Goal: Check status: Check status

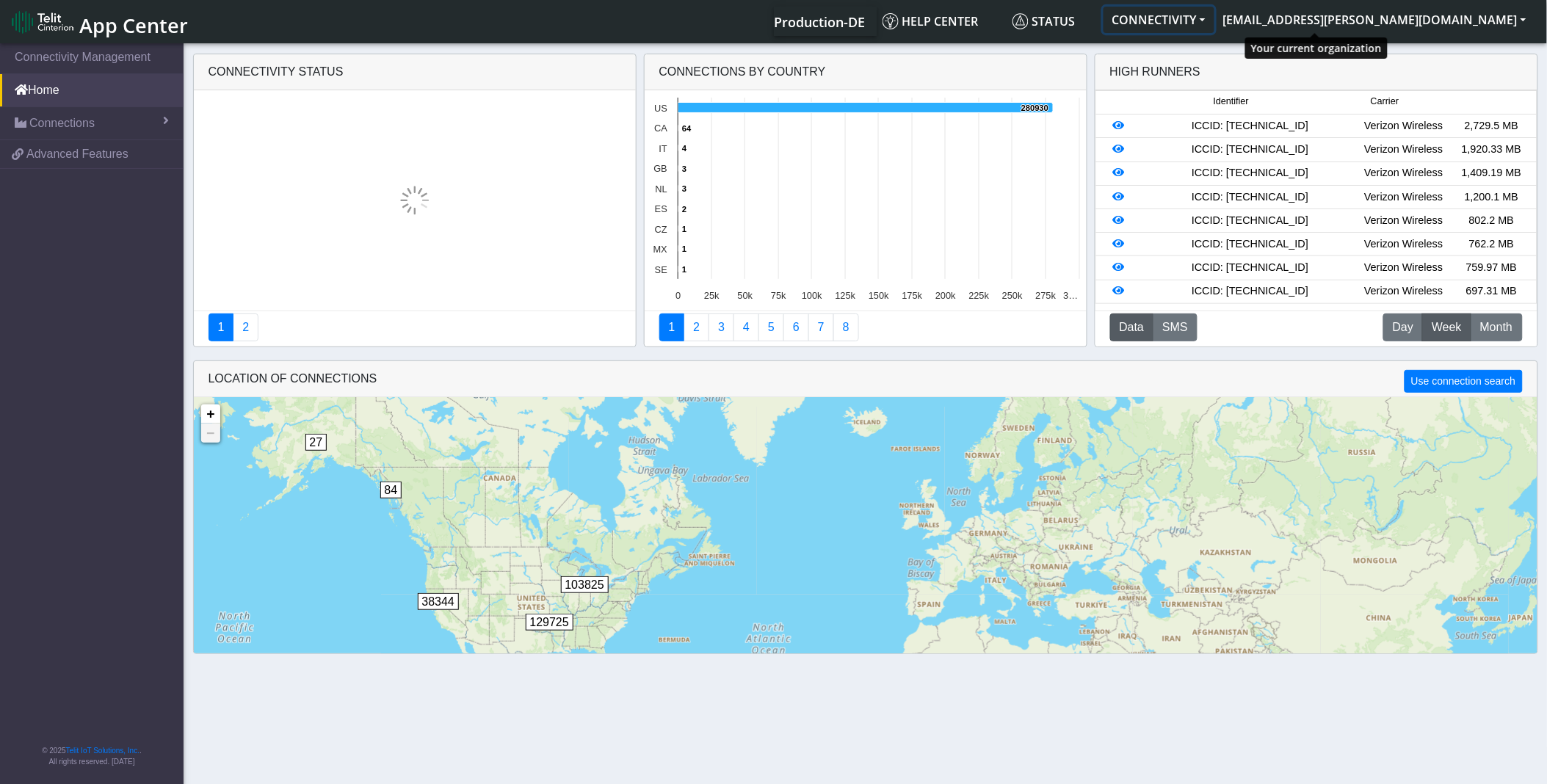
click at [1214, 19] on button "CONNECTIVITY" at bounding box center [1159, 20] width 111 height 27
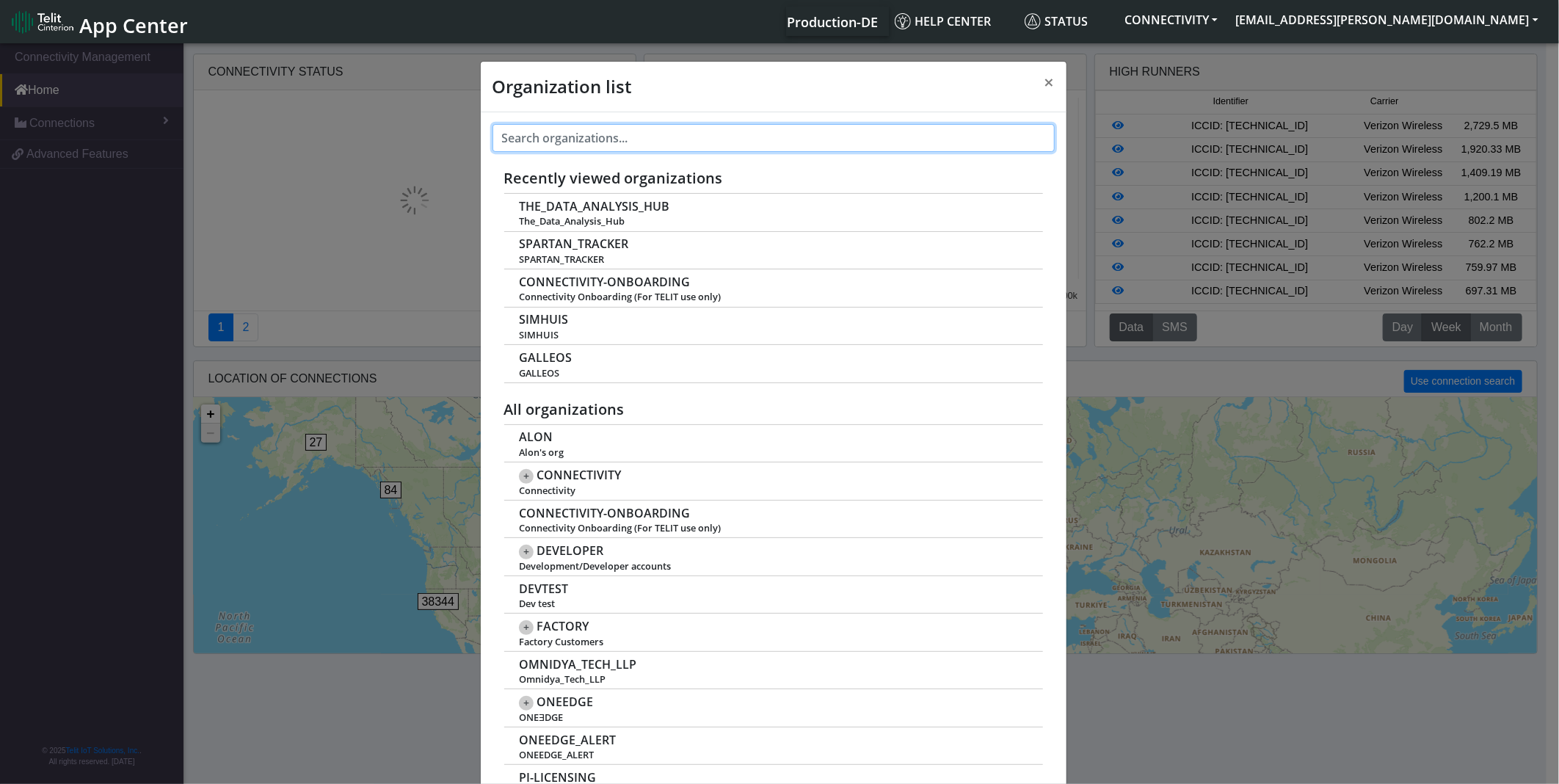
click at [737, 140] on input "text" at bounding box center [773, 138] width 562 height 28
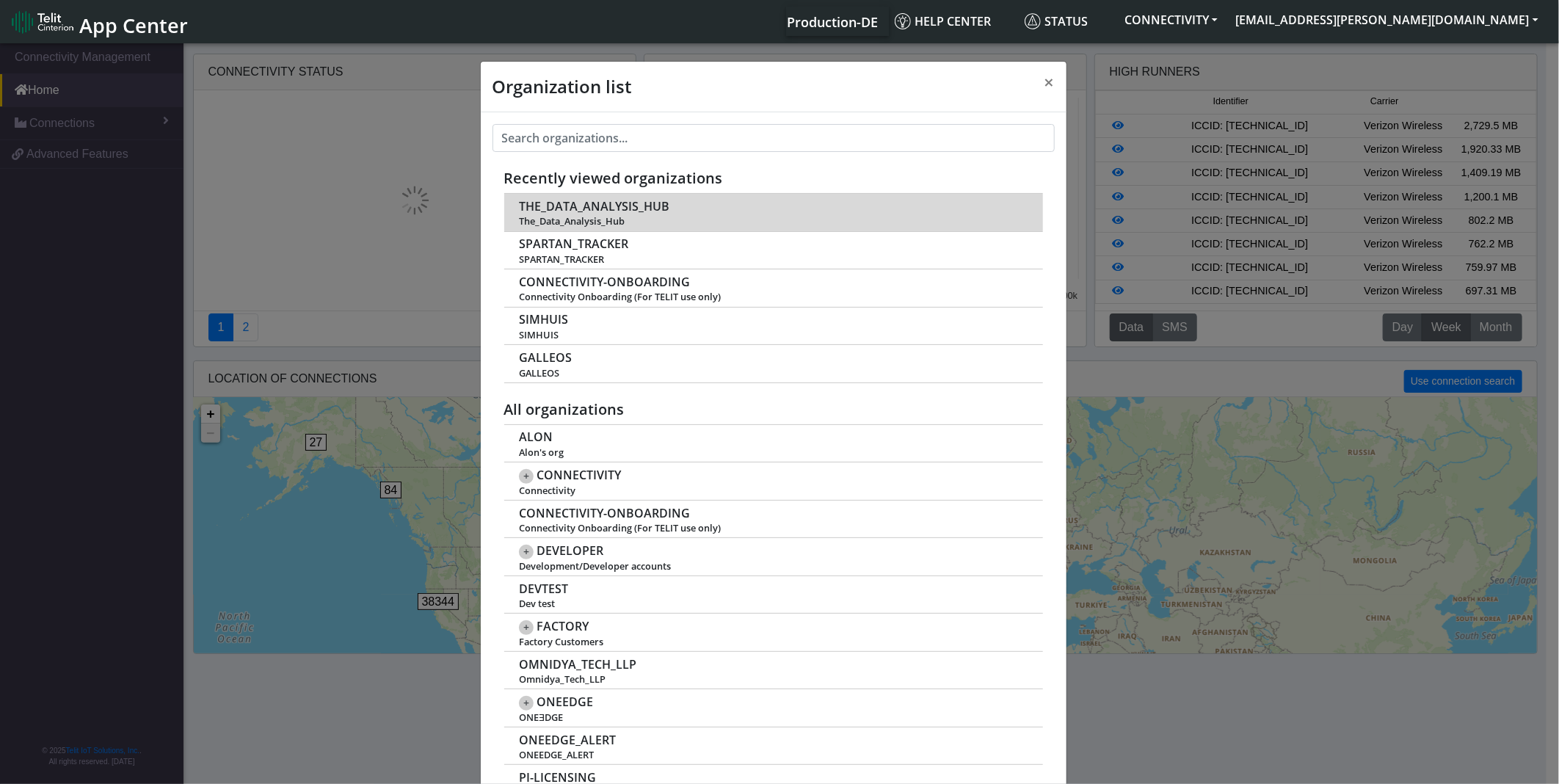
click at [607, 209] on span "THE_DATA_ANALYSIS_HUB" at bounding box center [594, 207] width 151 height 14
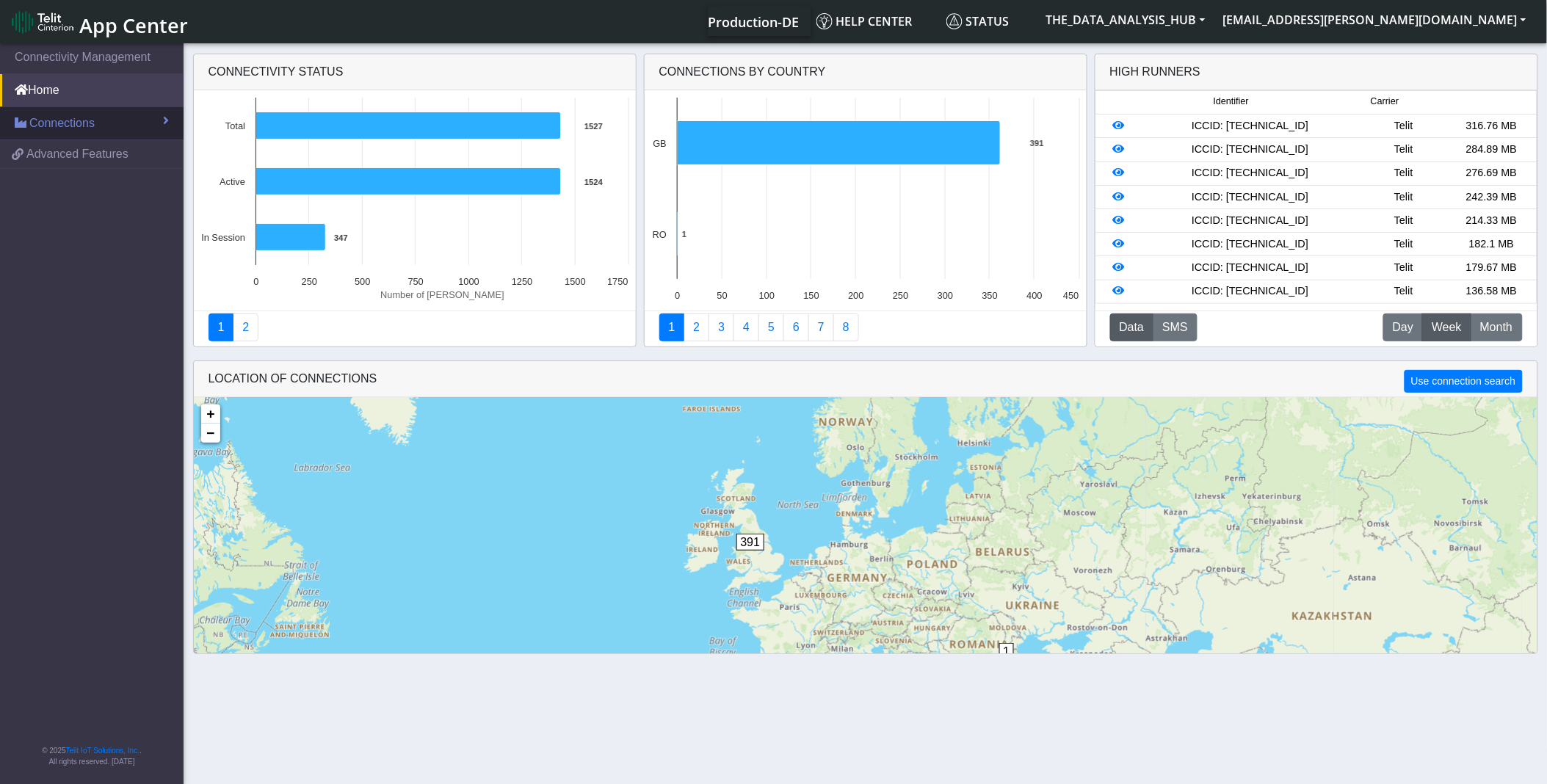
click at [69, 127] on span "Connections" at bounding box center [62, 123] width 66 height 18
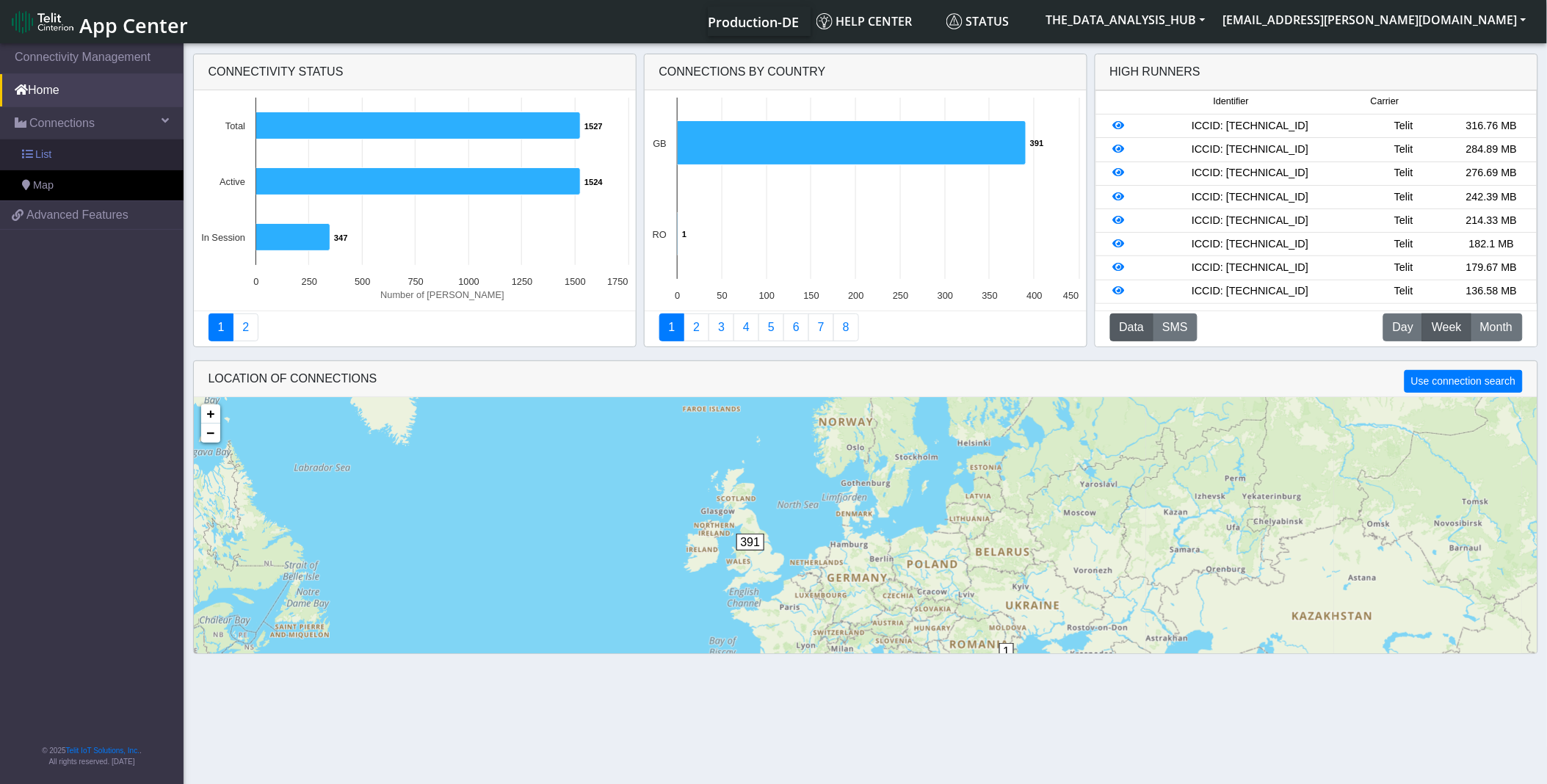
click at [62, 158] on link "List" at bounding box center [91, 155] width 183 height 31
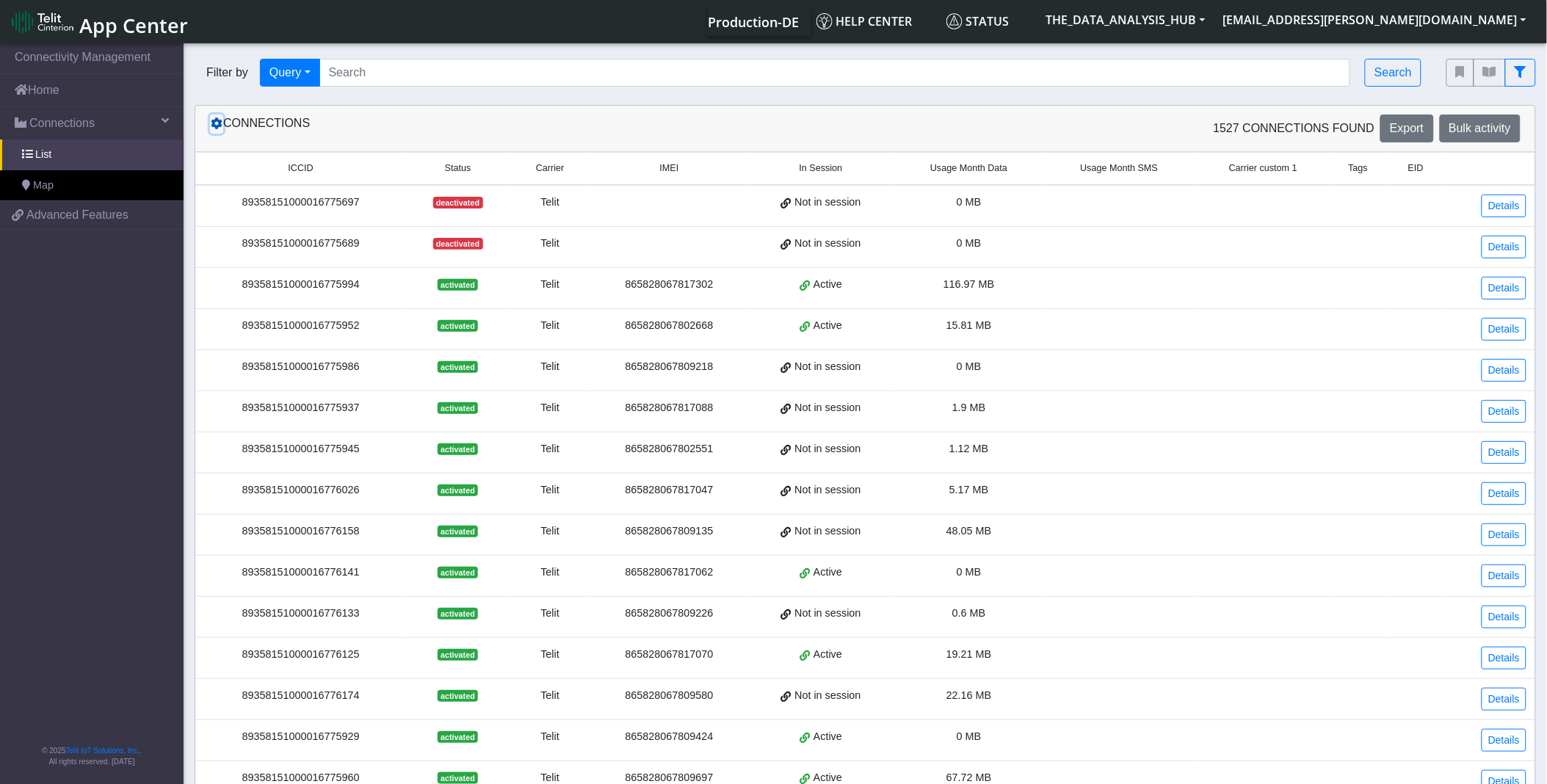
click at [217, 127] on icon at bounding box center [216, 122] width 12 height 12
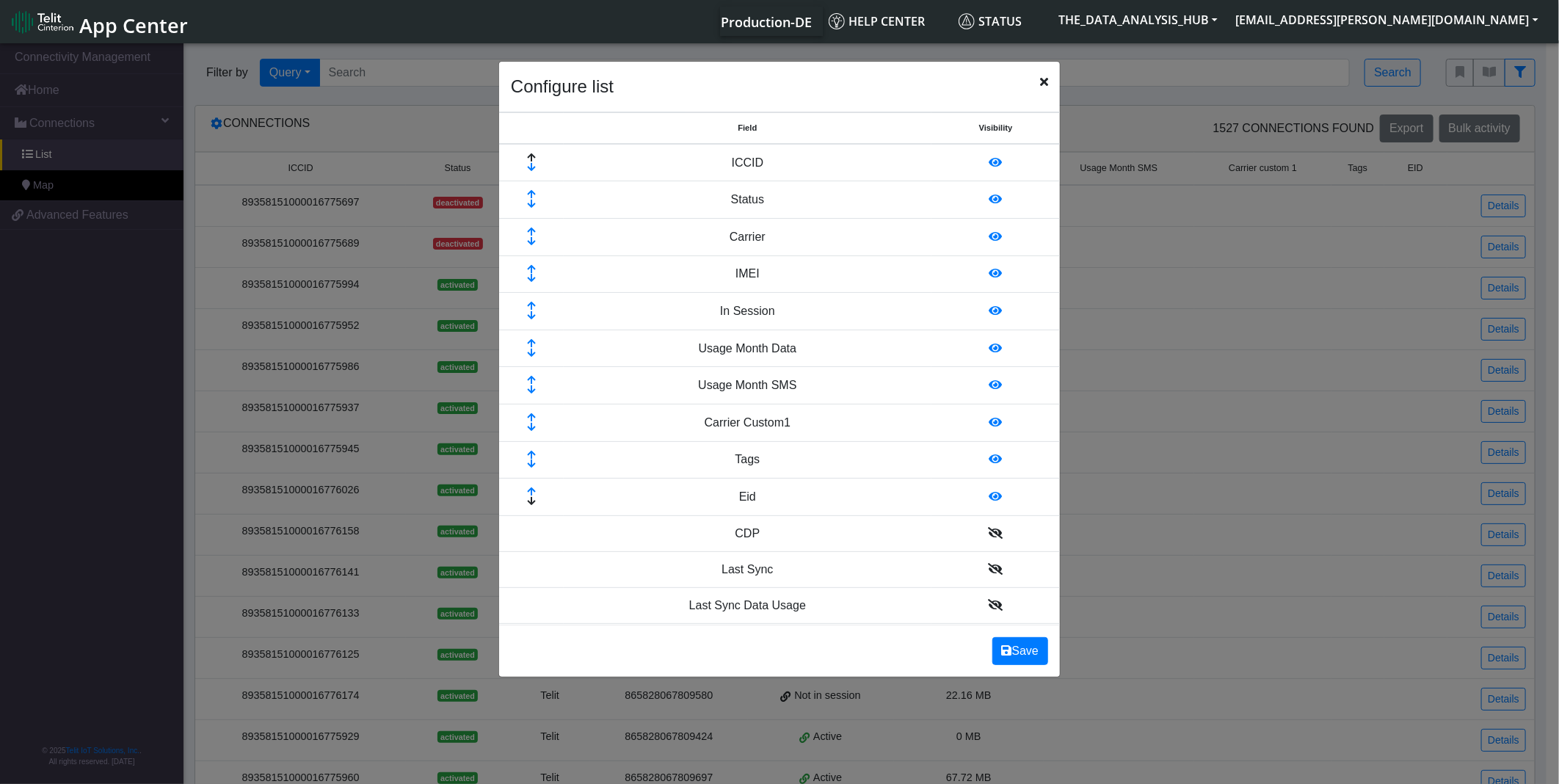
click at [1041, 77] on icon "Close" at bounding box center [1044, 81] width 8 height 12
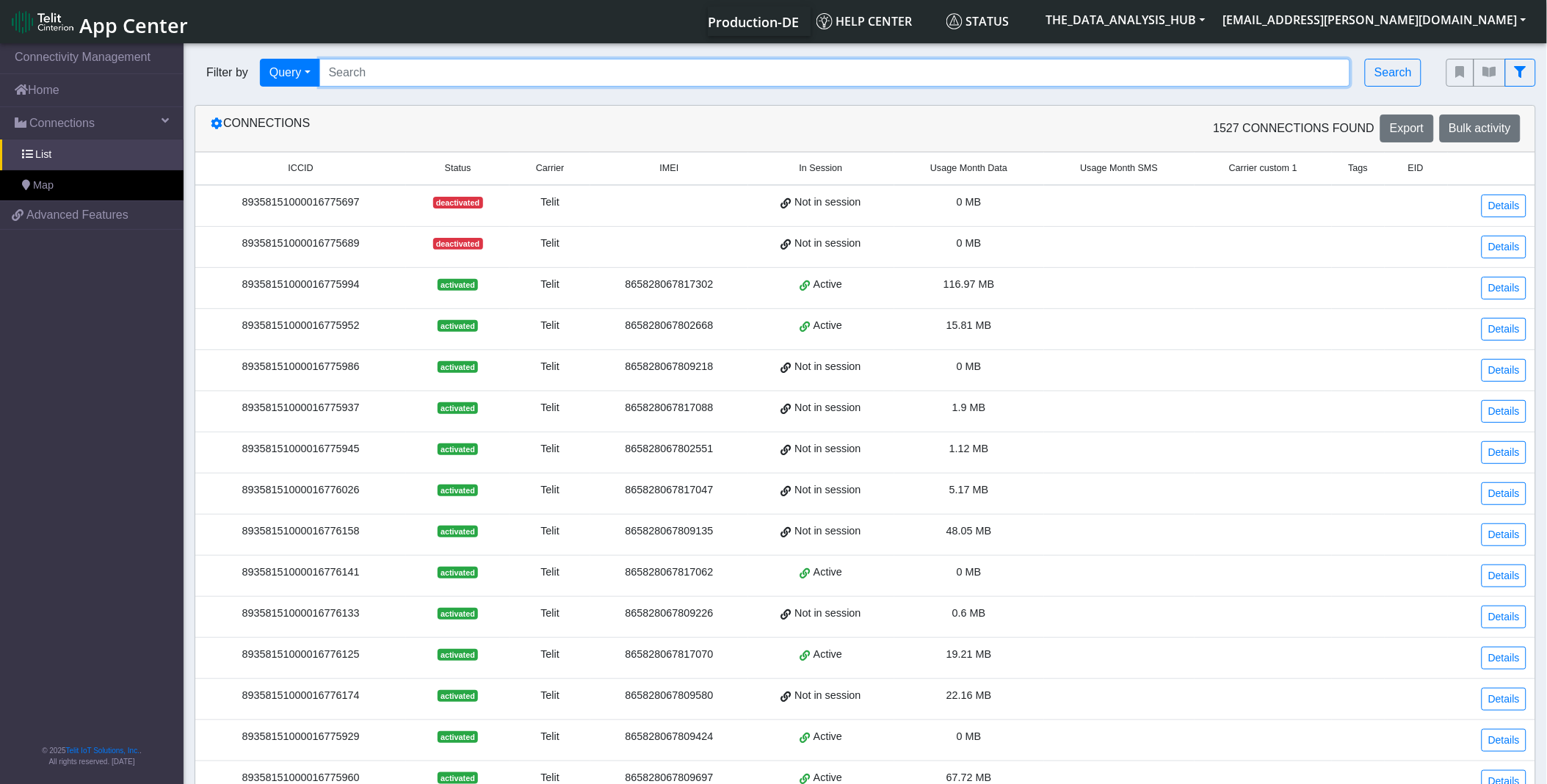
click at [852, 70] on input "Search..." at bounding box center [835, 73] width 1032 height 28
paste input "89358151000008349253"
type input "89358151000008349253"
